Goal: Task Accomplishment & Management: Manage account settings

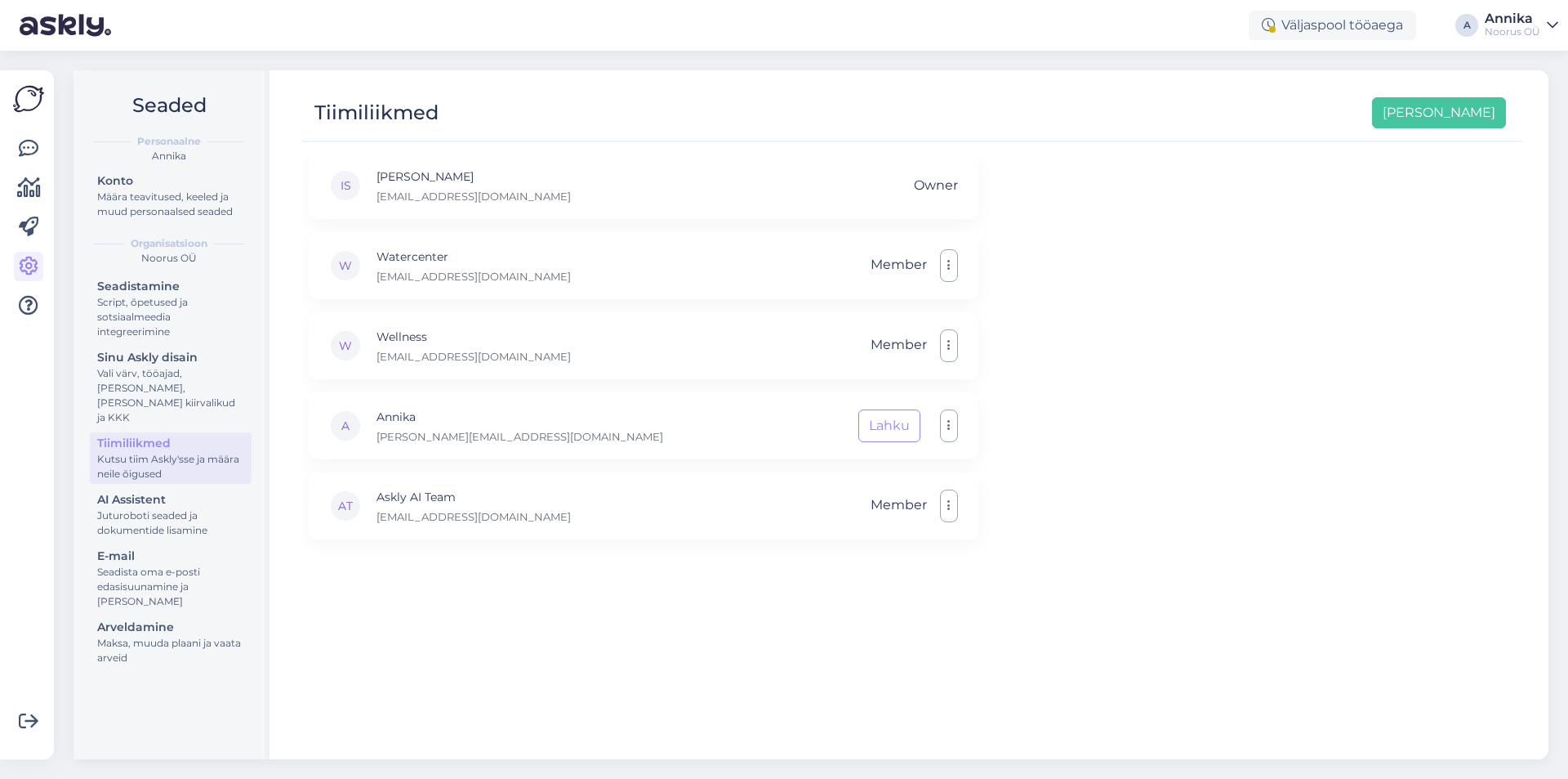
click at [54, 151] on div "Võimalused Veendu, et Askly loob sulle väärtust. Sulge Ühenda FB ja IG sõnumid …" at bounding box center [31, 415] width 64 height 728
click at [43, 145] on div at bounding box center [29, 414] width 31 height 663
click at [36, 140] on icon at bounding box center [29, 149] width 20 height 20
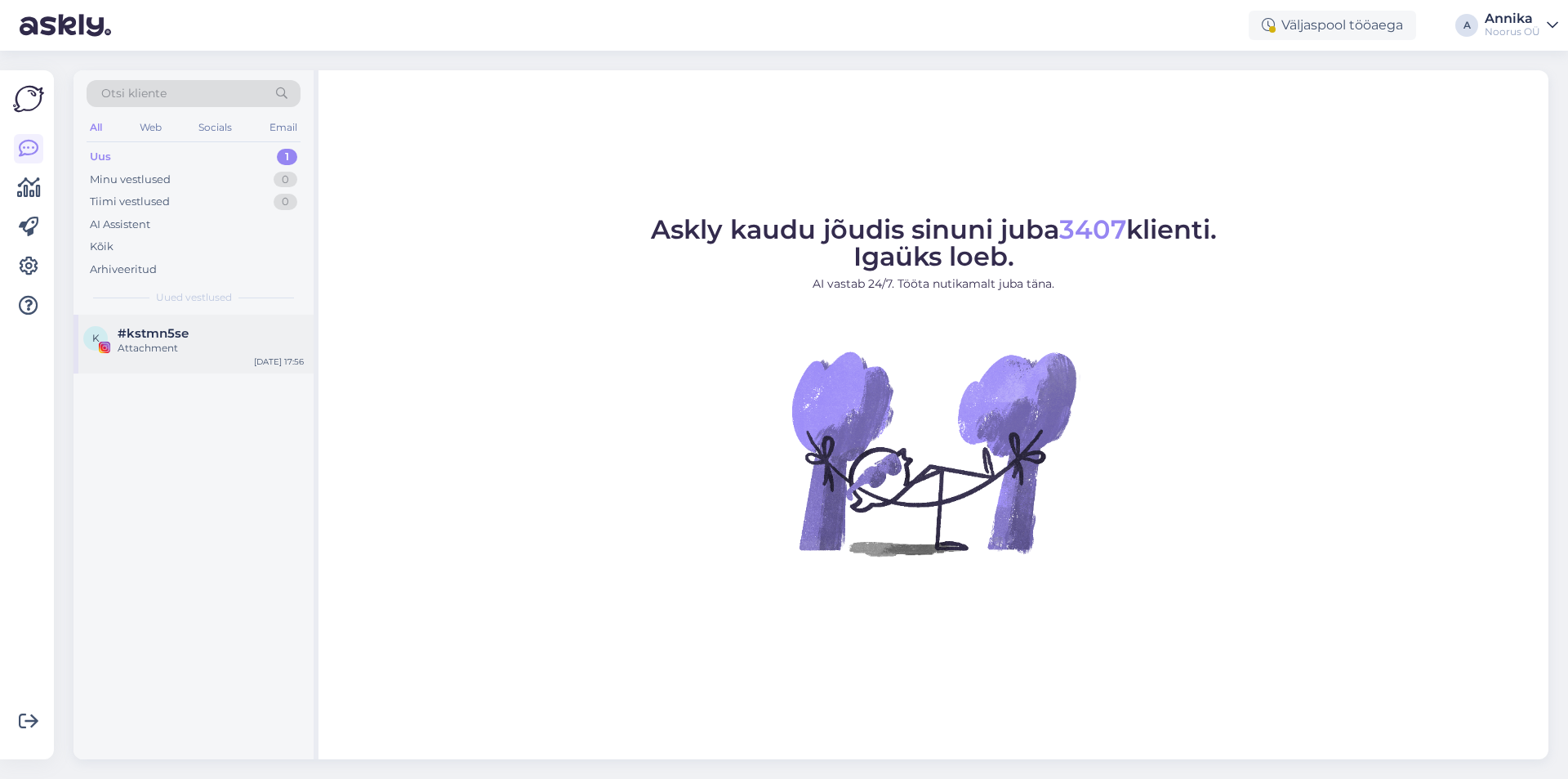
click at [153, 345] on div "Attachment" at bounding box center [210, 347] width 186 height 14
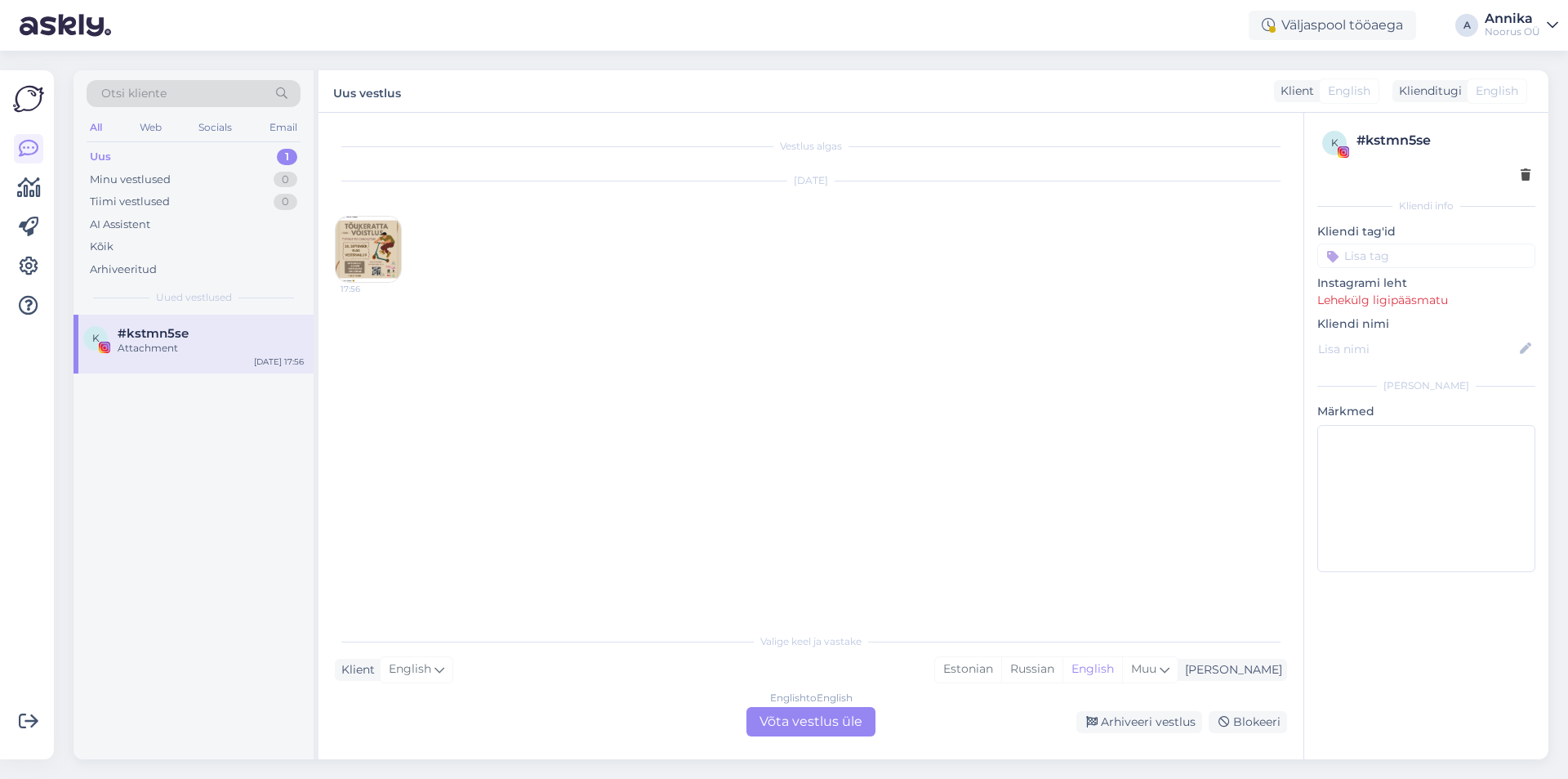
click at [364, 241] on img at bounding box center [368, 249] width 66 height 66
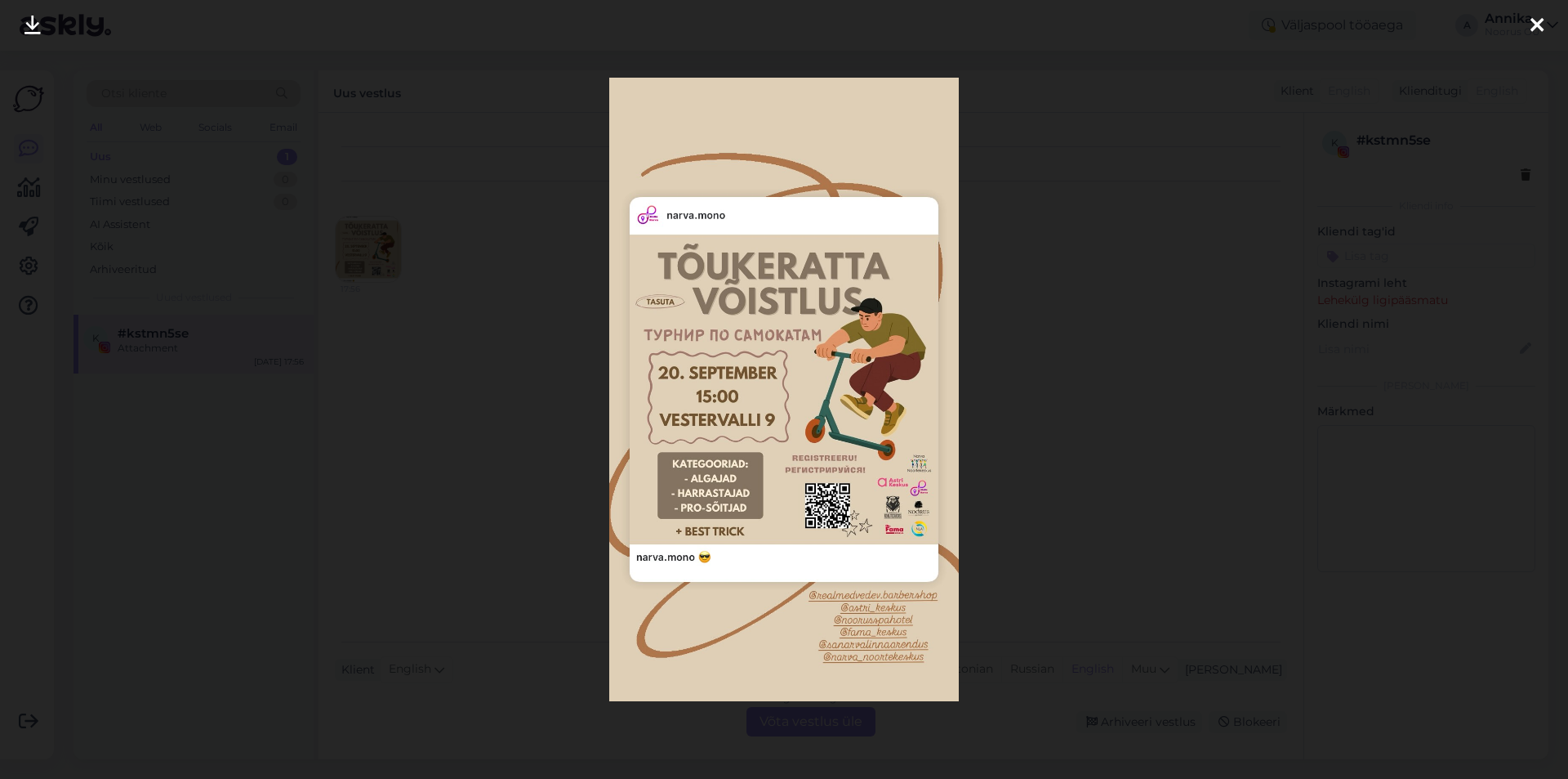
click at [1539, 19] on icon at bounding box center [1537, 26] width 13 height 21
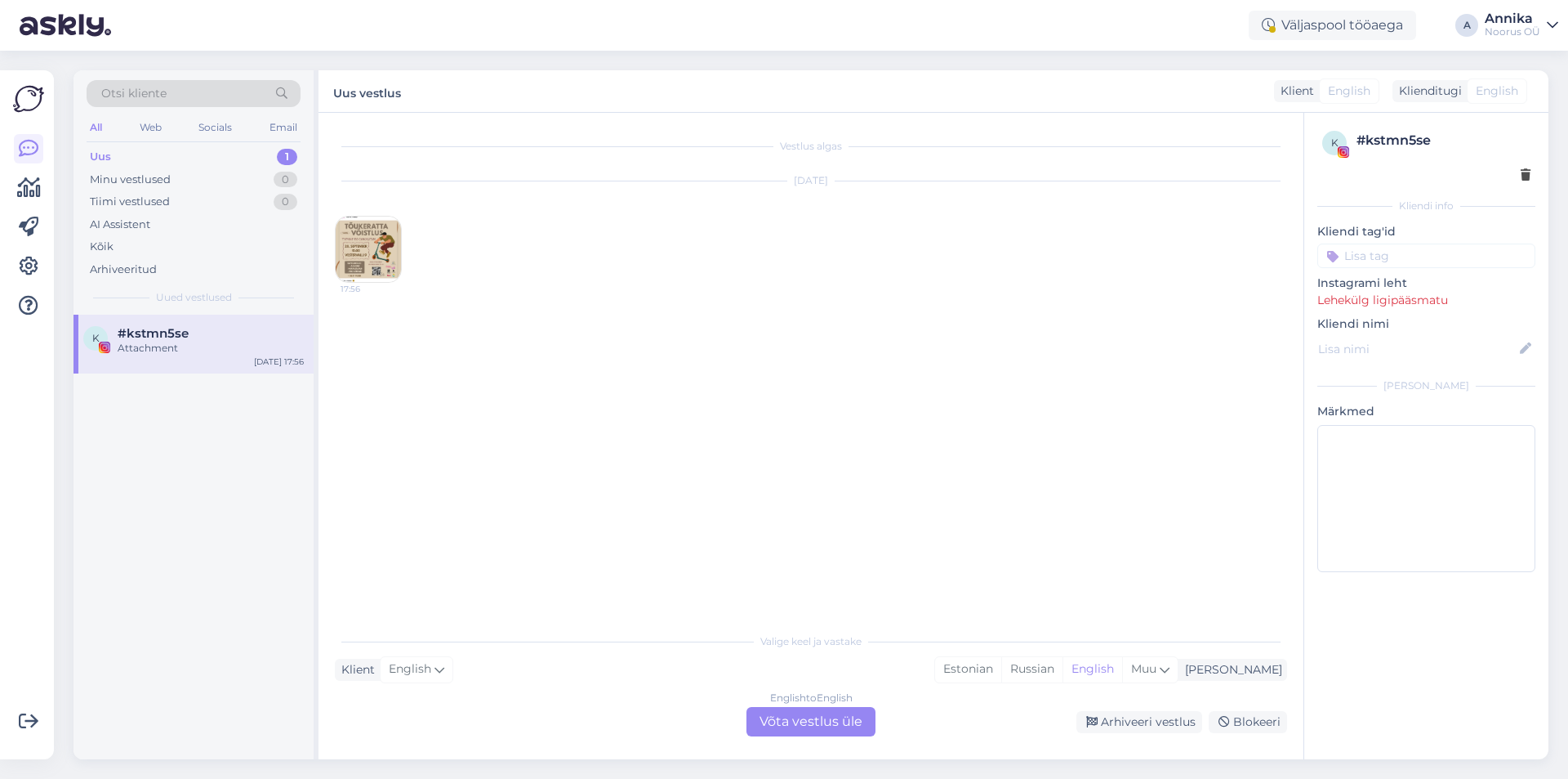
click at [193, 163] on div "Uus 1" at bounding box center [193, 157] width 214 height 23
click at [301, 154] on div "Otsi kliente All Web Socials Email Uus 1 Minu vestlused 0 Tiimi vestlused 0 AI …" at bounding box center [193, 193] width 240 height 244
click at [294, 154] on div "1" at bounding box center [287, 156] width 20 height 16
